Goal: Information Seeking & Learning: Learn about a topic

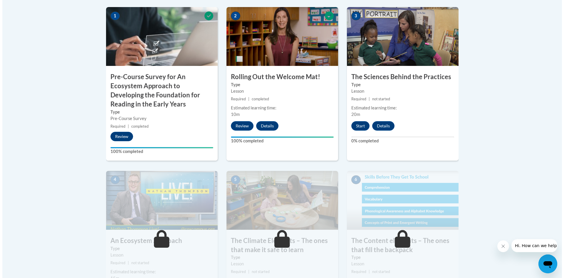
scroll to position [206, 0]
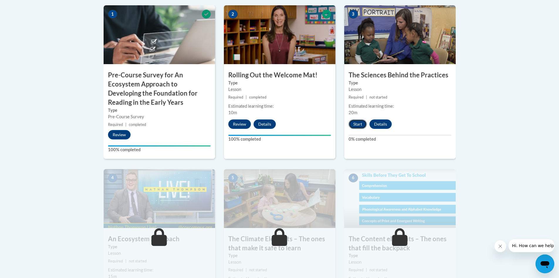
click at [361, 123] on button "Start" at bounding box center [358, 123] width 18 height 9
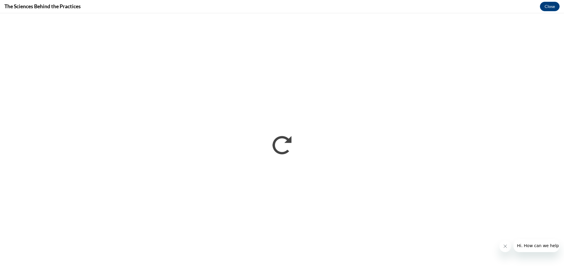
scroll to position [0, 0]
